Goal: Information Seeking & Learning: Find specific fact

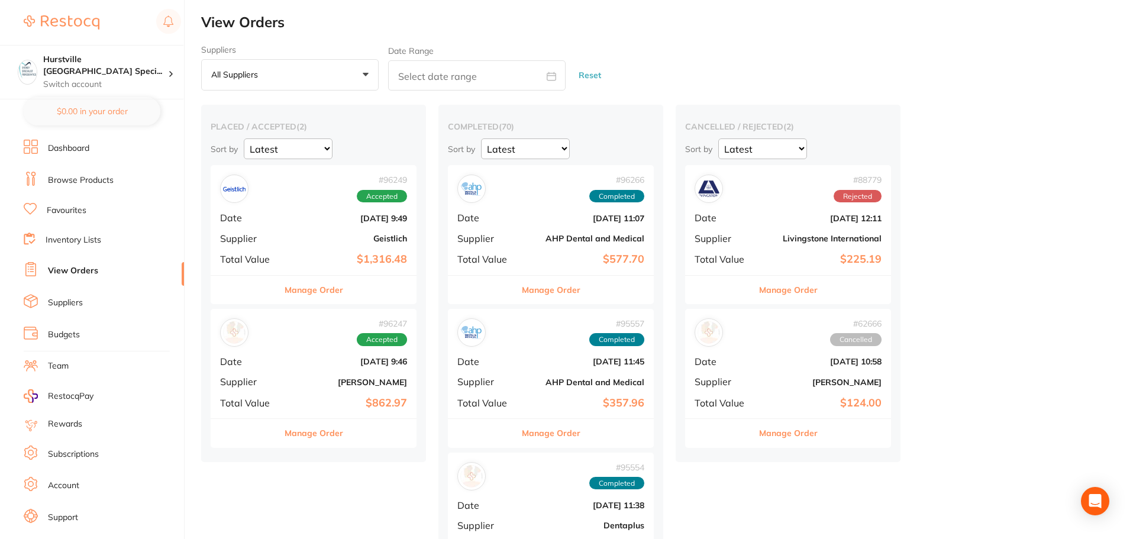
click at [99, 180] on link "Browse Products" at bounding box center [81, 181] width 66 height 12
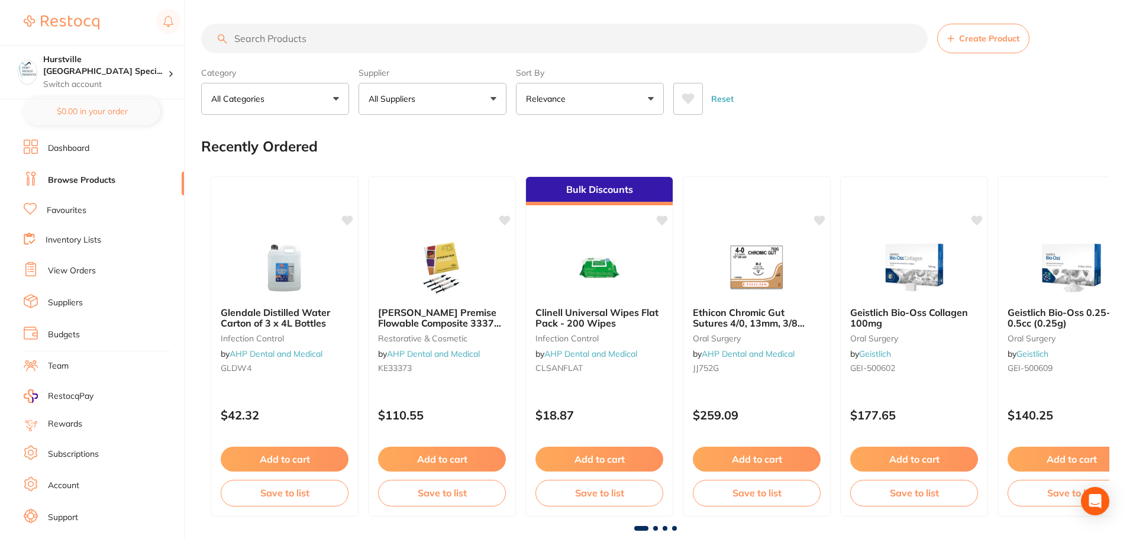
click at [353, 37] on input "search" at bounding box center [564, 39] width 727 height 30
paste input "Komet Diamond Bur - 8850-016 - Tapered Round Long - Fine - High Speed, Friction…"
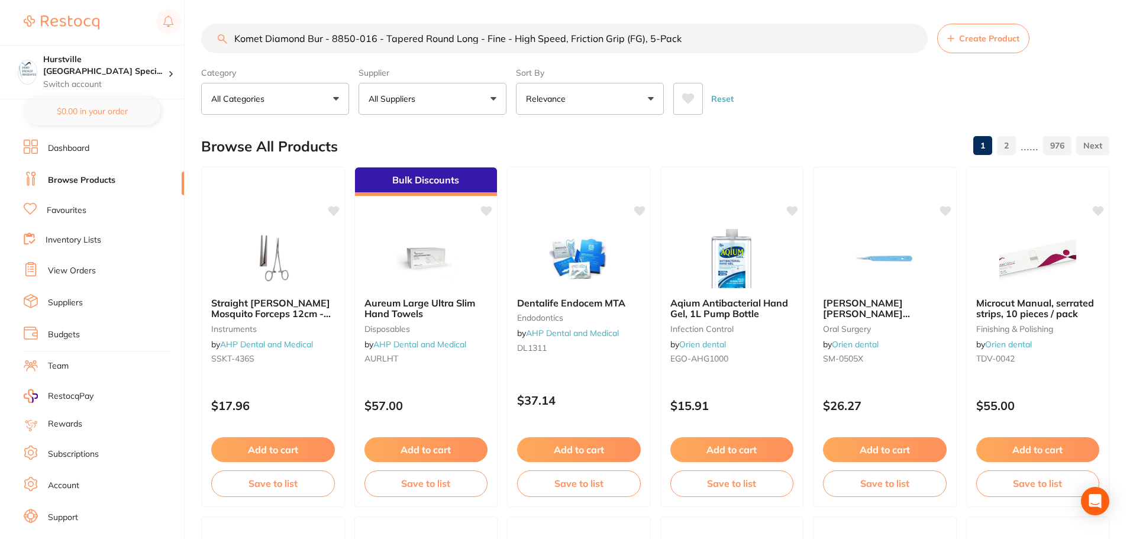
click at [495, 102] on button "All Suppliers" at bounding box center [433, 99] width 148 height 32
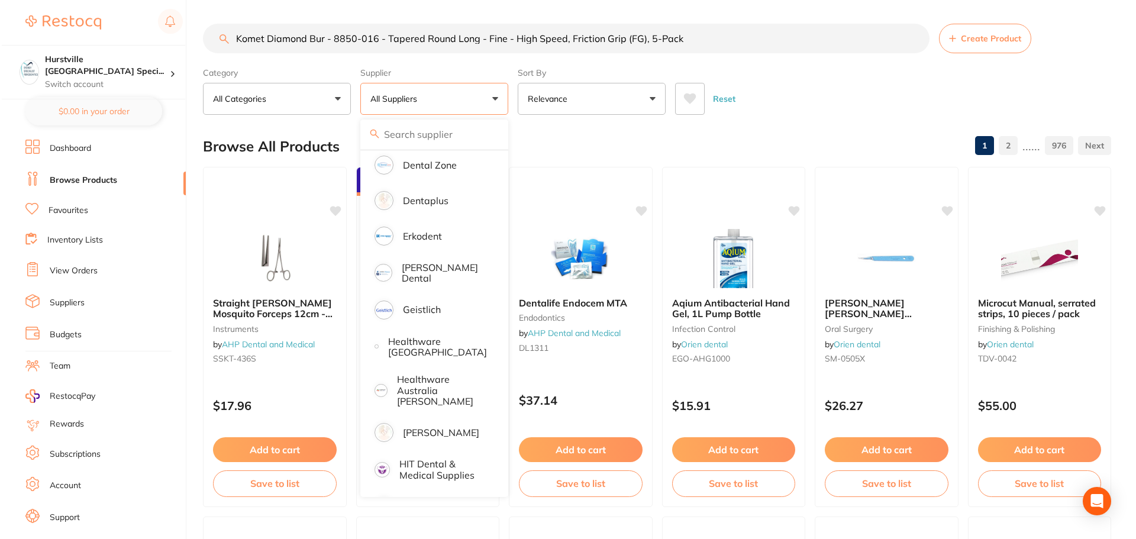
scroll to position [473, 0]
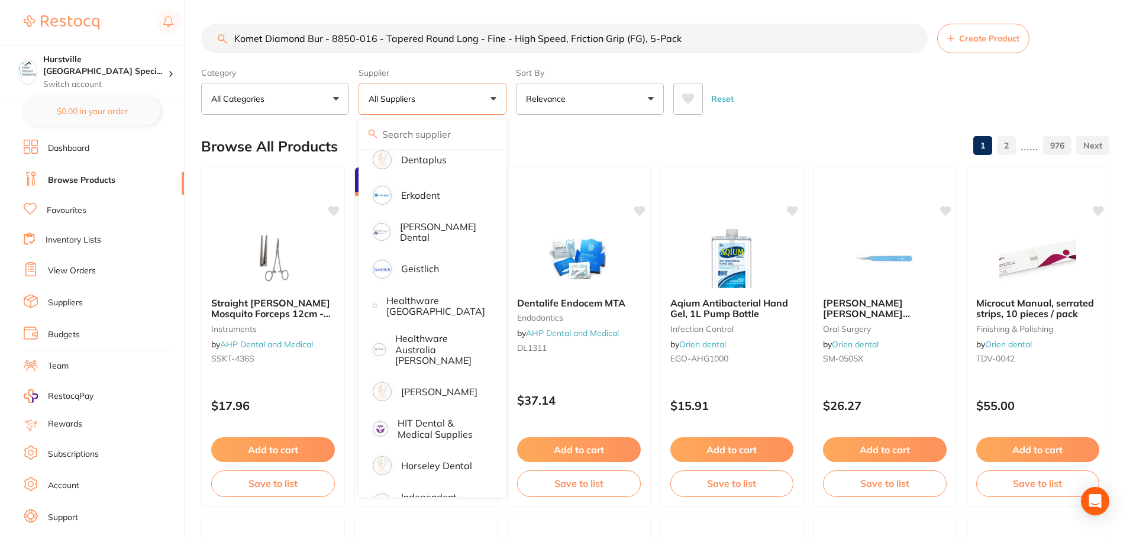
click at [439, 386] on p "[PERSON_NAME]" at bounding box center [439, 391] width 76 height 11
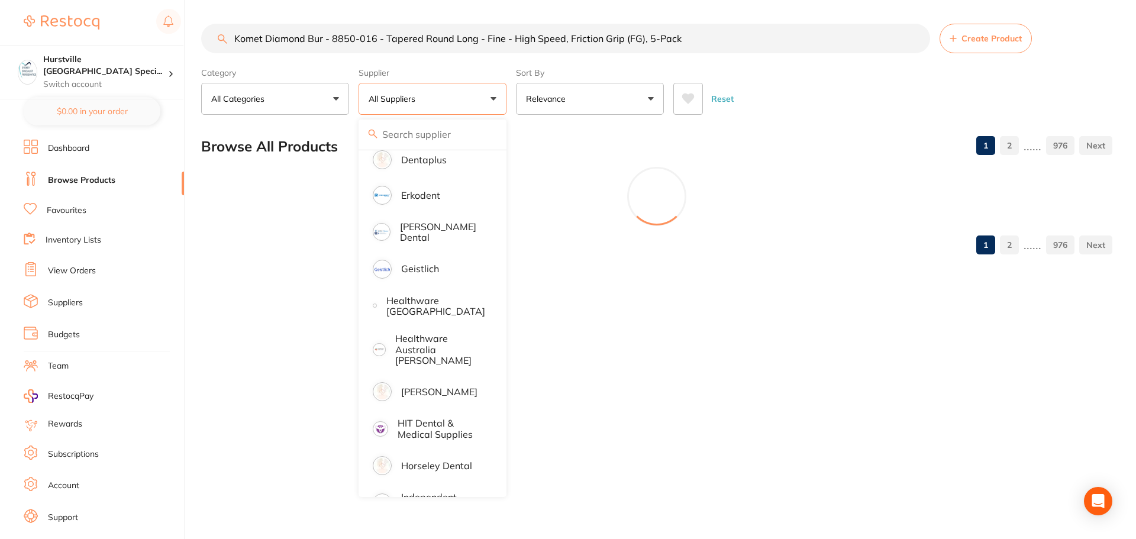
click at [821, 94] on div "Reset" at bounding box center [889, 93] width 430 height 41
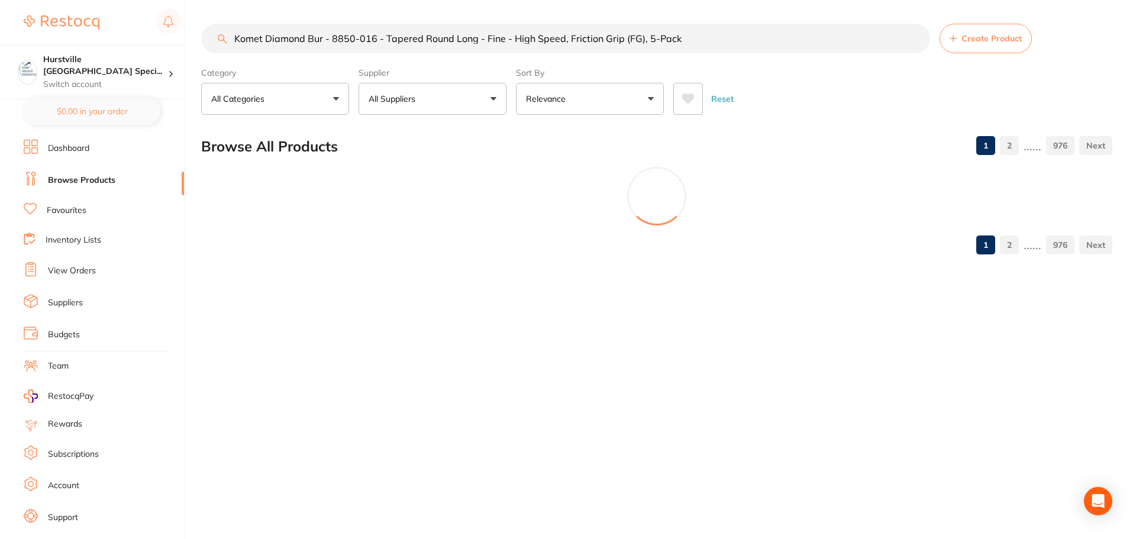
click at [488, 108] on button "All Suppliers" at bounding box center [433, 99] width 148 height 32
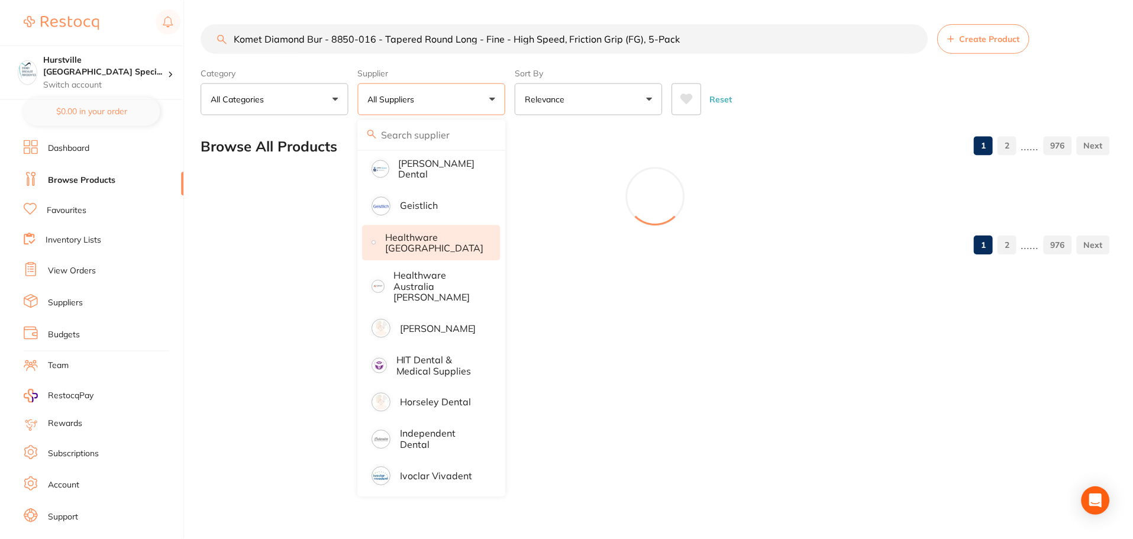
scroll to position [533, 0]
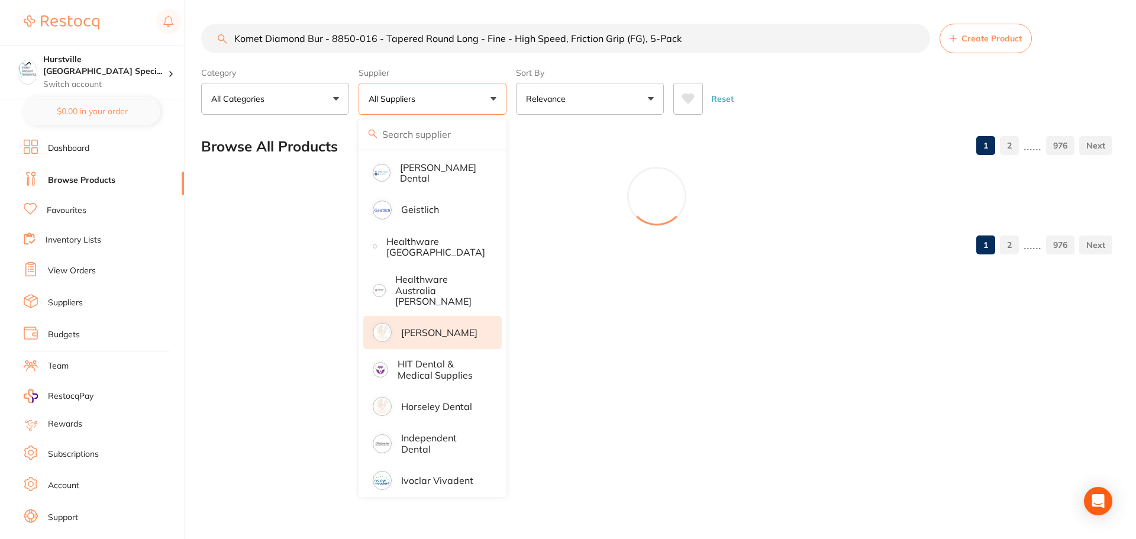
click at [448, 327] on p "[PERSON_NAME]" at bounding box center [439, 332] width 76 height 11
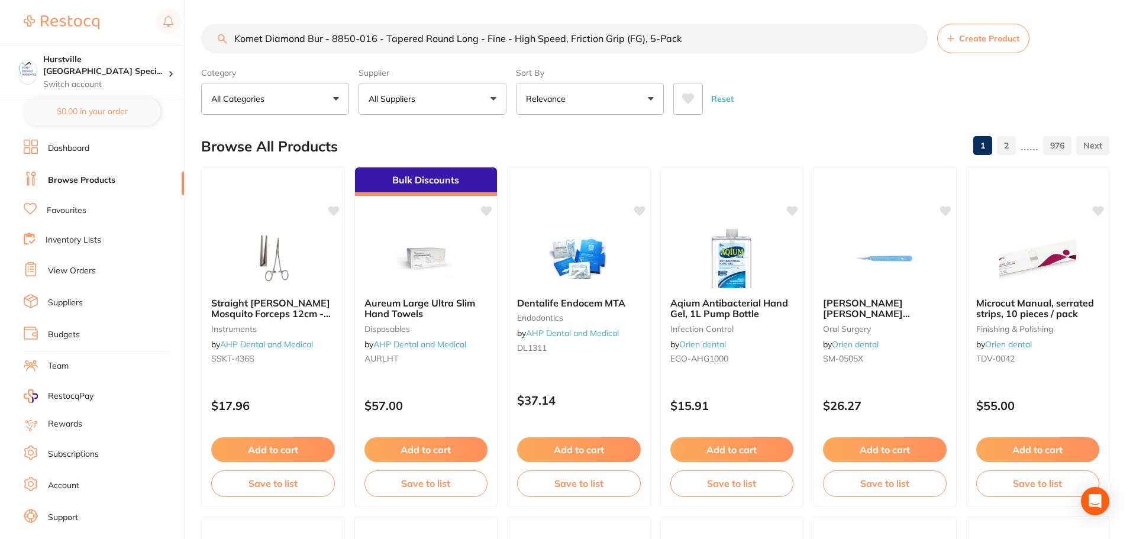
click at [412, 42] on input "Komet Diamond Bur - 8850-016 - Tapered Round Long - Fine - High Speed, Friction…" at bounding box center [564, 39] width 727 height 30
drag, startPoint x: 326, startPoint y: 40, endPoint x: 355, endPoint y: 40, distance: 29.0
click at [355, 40] on input "Komet Diamond Bur - 8850-016 - Tapered Round Long - Fine - High Speed, Friction…" at bounding box center [564, 39] width 727 height 30
click at [392, 34] on input "Komet Diamond Bur - 8850-016 - Tapered Round Long - Fine - High Speed, Friction…" at bounding box center [564, 39] width 727 height 30
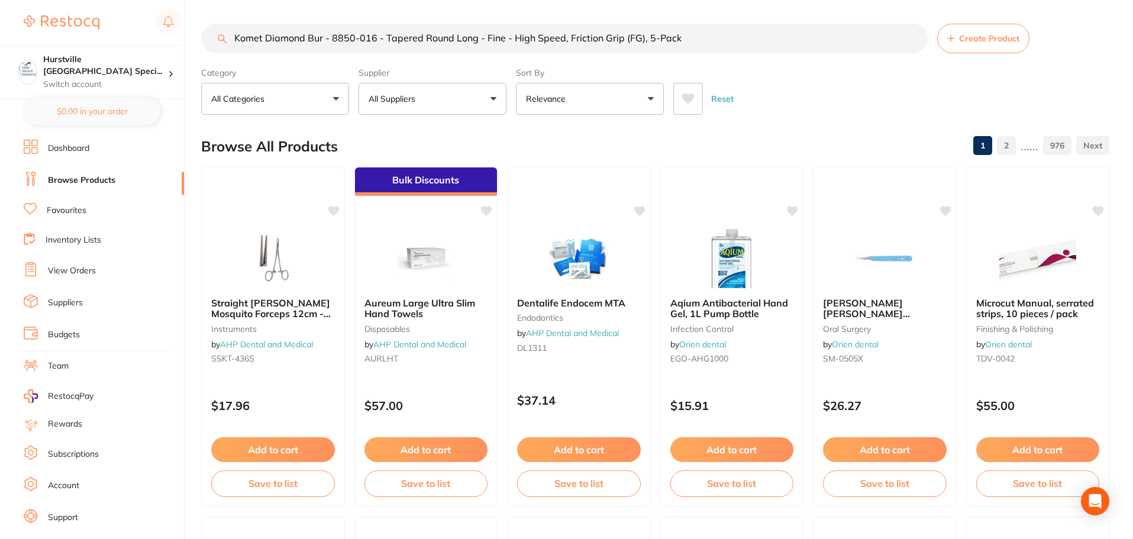
drag, startPoint x: 327, startPoint y: 38, endPoint x: 473, endPoint y: 47, distance: 146.4
click at [473, 47] on input "Komet Diamond Bur - 8850-016 - Tapered Round Long - Fine - High Speed, Friction…" at bounding box center [564, 39] width 727 height 30
click at [482, 38] on input "Komet Diamond Bur - 8850-016 - Tapered Round Long - Fine - High Speed, Friction…" at bounding box center [564, 39] width 727 height 30
drag, startPoint x: 476, startPoint y: 40, endPoint x: 752, endPoint y: 38, distance: 276.4
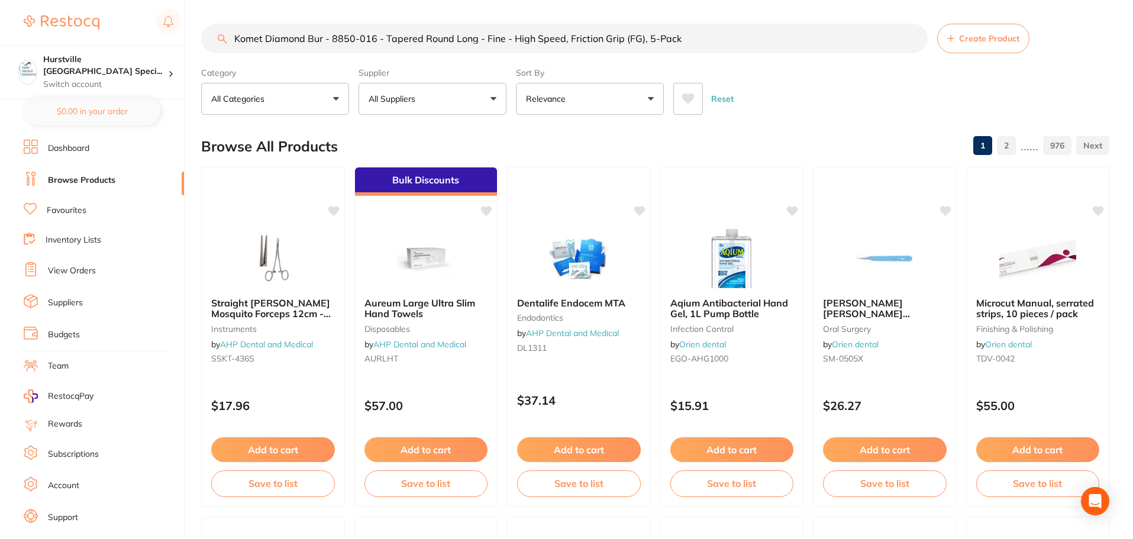
click at [752, 38] on input "Komet Diamond Bur - 8850-016 - Tapered Round Long - Fine - High Speed, Friction…" at bounding box center [564, 39] width 727 height 30
drag, startPoint x: 233, startPoint y: 33, endPoint x: 260, endPoint y: 30, distance: 28.0
click at [260, 30] on input "Komet Diamond Bur - 8850-016 - Tapered Round Long" at bounding box center [564, 39] width 727 height 30
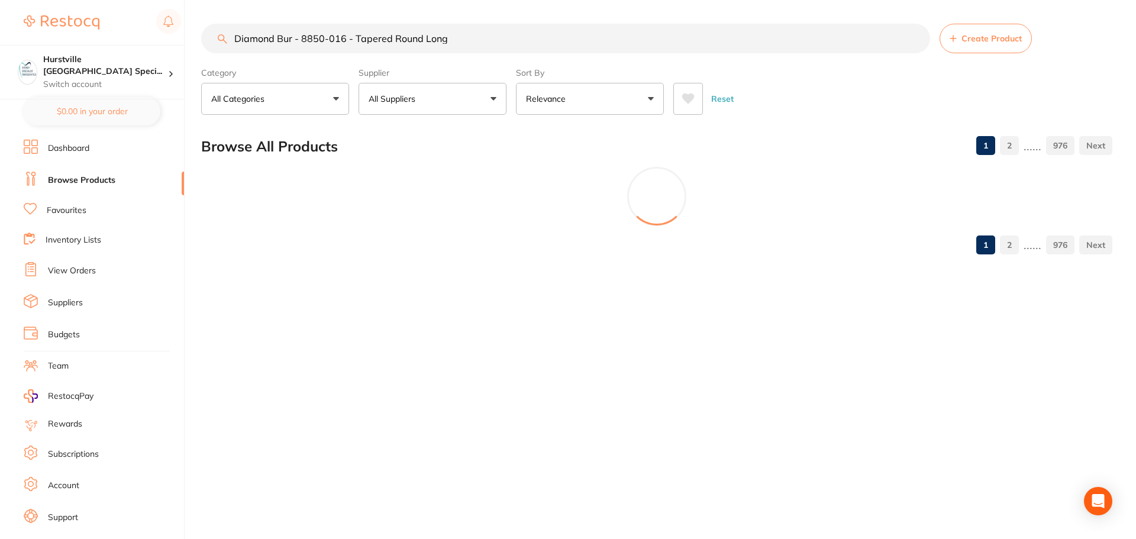
drag, startPoint x: 297, startPoint y: 37, endPoint x: 525, endPoint y: 37, distance: 227.9
click at [525, 37] on input "Diamond Bur - 8850-016 - Tapered Round Long" at bounding box center [565, 39] width 729 height 30
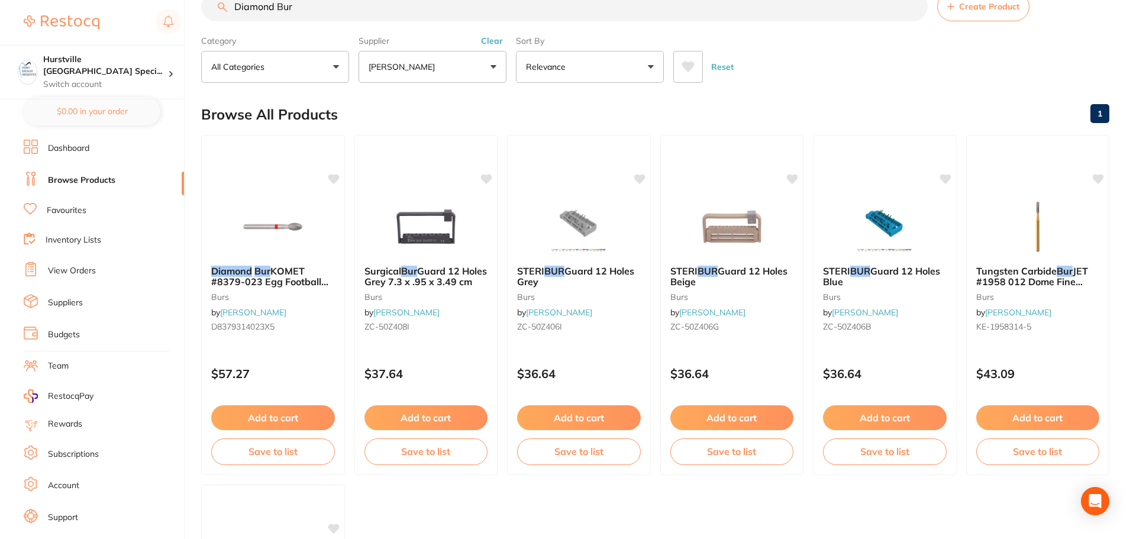
scroll to position [24, 0]
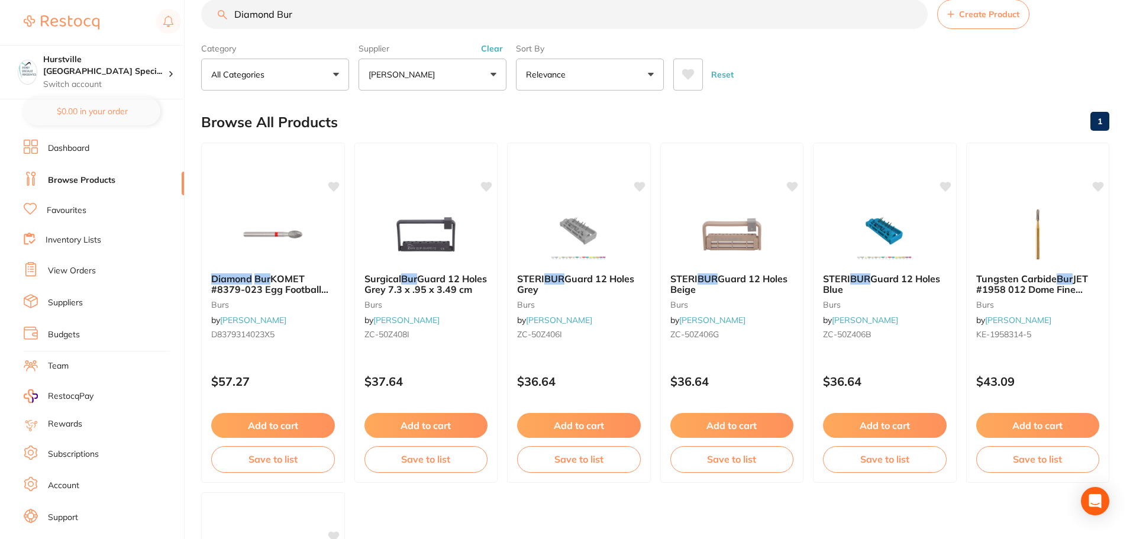
type input "Diamond Bur"
